Goal: Submit feedback/report problem

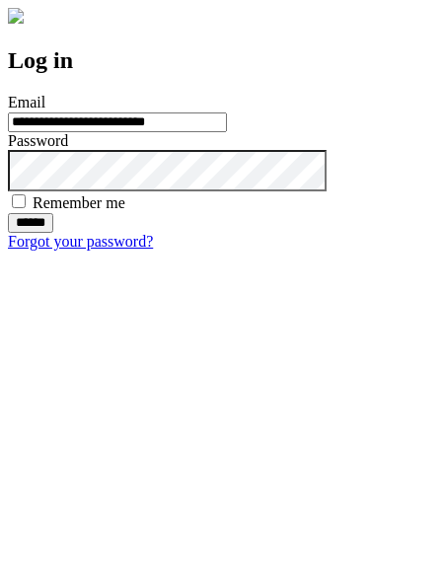
type input "**********"
click at [53, 233] on input "******" at bounding box center [30, 223] width 45 height 20
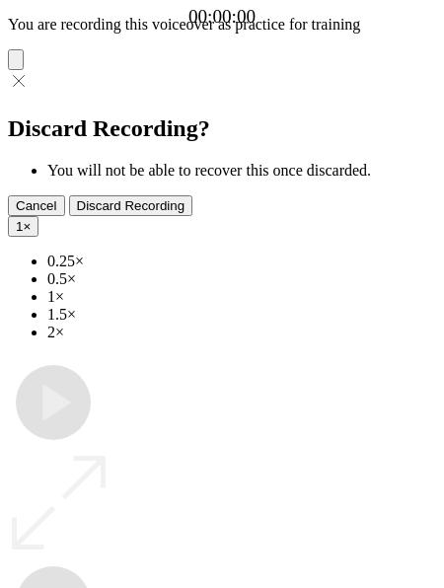
type input "**********"
